Goal: Task Accomplishment & Management: Manage account settings

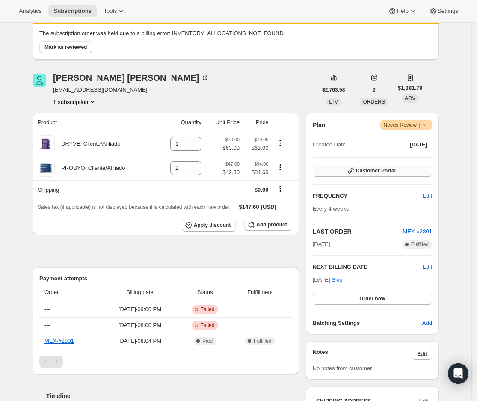
scroll to position [88, 0]
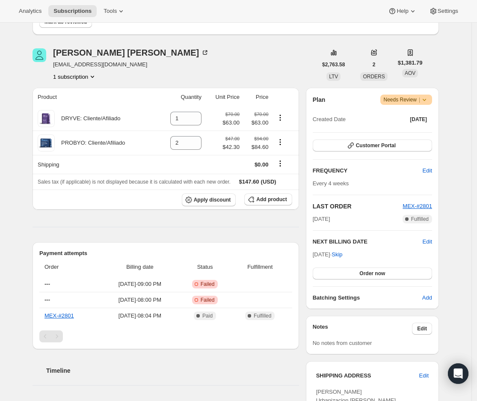
click at [432, 100] on span "Warning Needs Review |" at bounding box center [406, 100] width 52 height 10
click at [415, 113] on span "Pause subscription" at bounding box center [405, 116] width 47 height 6
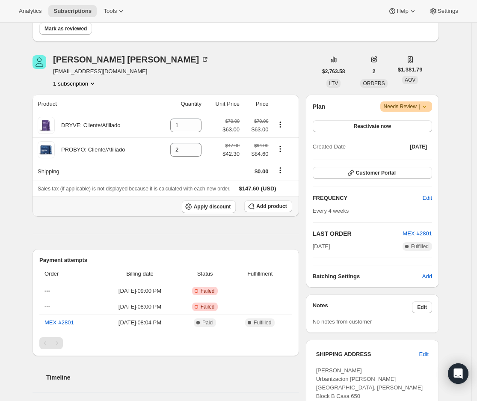
scroll to position [115, 0]
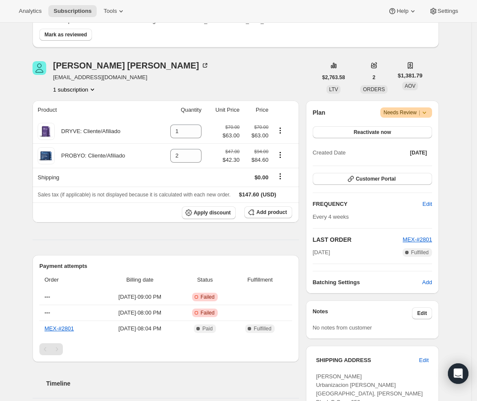
click at [429, 110] on icon at bounding box center [424, 112] width 9 height 9
click at [469, 103] on div "Subscription #20468236593. This page is ready Subscription #20468236593 Success…" at bounding box center [235, 291] width 471 height 767
click at [424, 110] on icon at bounding box center [424, 112] width 9 height 9
click at [462, 204] on div "Subscription #20468236593. This page is ready Subscription #20468236593 Success…" at bounding box center [235, 291] width 471 height 767
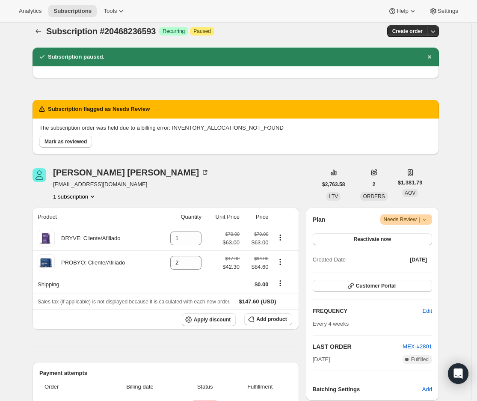
scroll to position [0, 0]
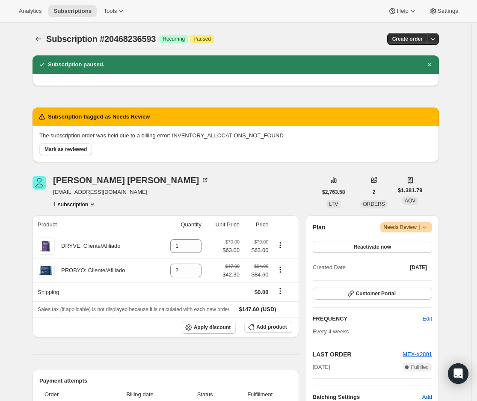
click at [433, 228] on span "Warning Needs Review |" at bounding box center [406, 227] width 52 height 10
click at [279, 181] on div "Reina Isabel Mendez Rojas isabelrojas05@hotmail.com 1 subscription" at bounding box center [175, 192] width 284 height 33
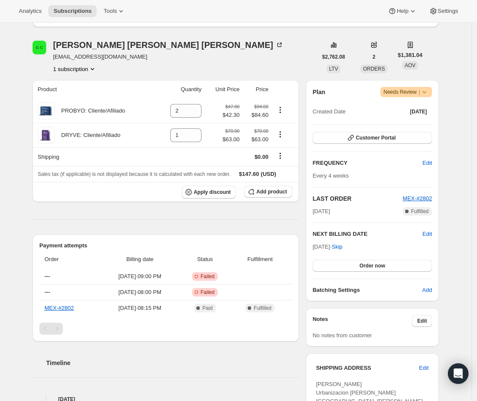
scroll to position [86, 0]
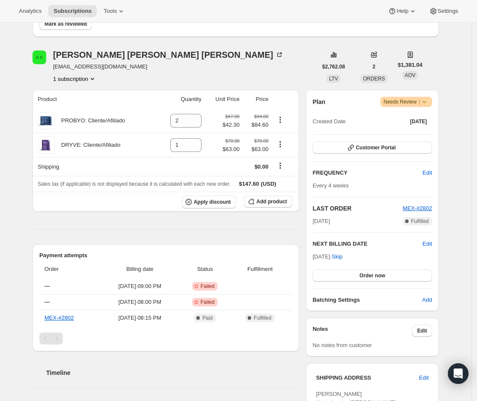
click at [427, 104] on icon at bounding box center [424, 102] width 9 height 9
click at [292, 62] on div "G C Gabriela Antonia Chacon Ramos adassa097@gmail.com 1 subscription" at bounding box center [175, 66] width 284 height 33
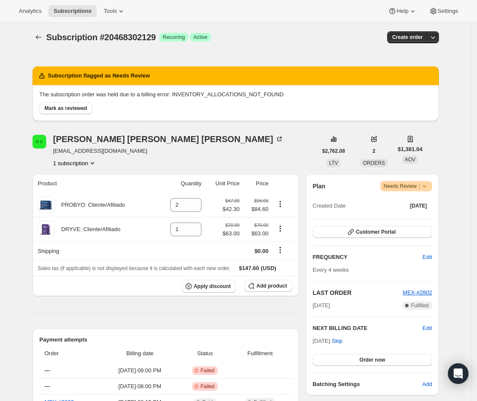
scroll to position [1, 0]
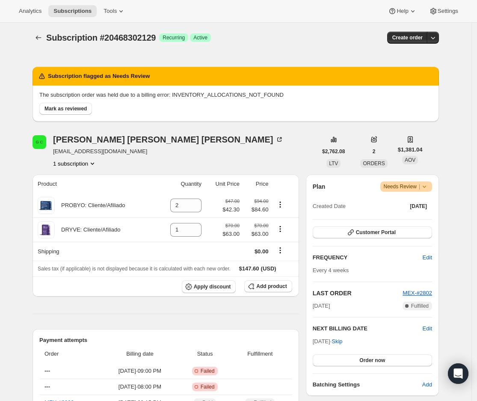
click at [433, 188] on span "Warning Needs Review |" at bounding box center [406, 186] width 52 height 10
click at [465, 254] on div "Subscription #20468302129. This page is ready Subscription #20468302129 Success…" at bounding box center [235, 399] width 471 height 756
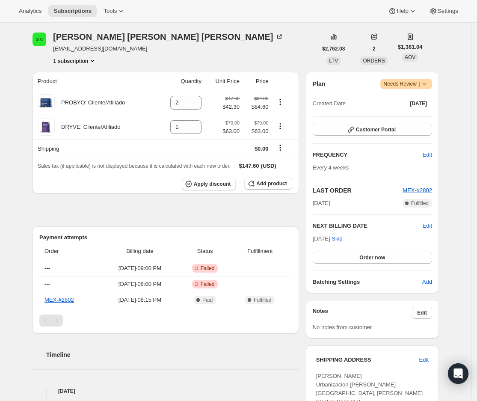
scroll to position [70, 0]
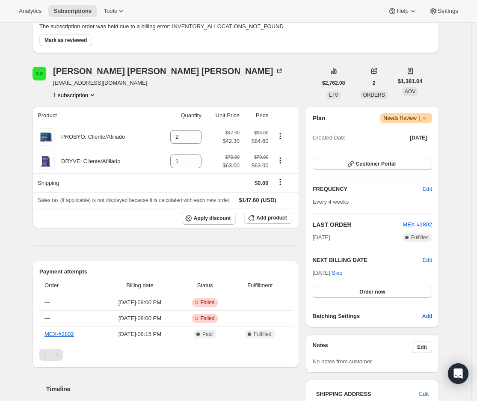
click at [424, 115] on icon at bounding box center [424, 118] width 9 height 9
click at [416, 133] on span "Pause subscription" at bounding box center [405, 134] width 47 height 6
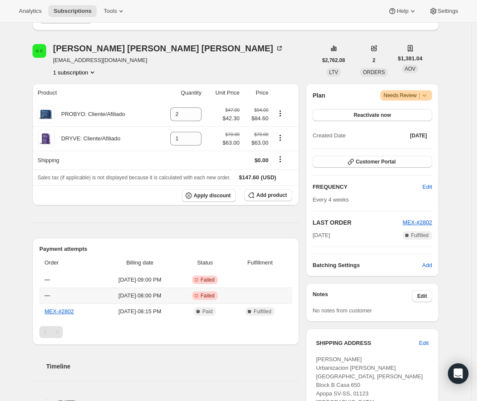
scroll to position [0, 0]
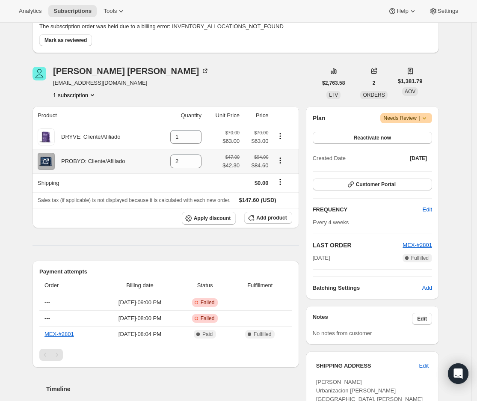
scroll to position [102, 0]
